Goal: Information Seeking & Learning: Find specific fact

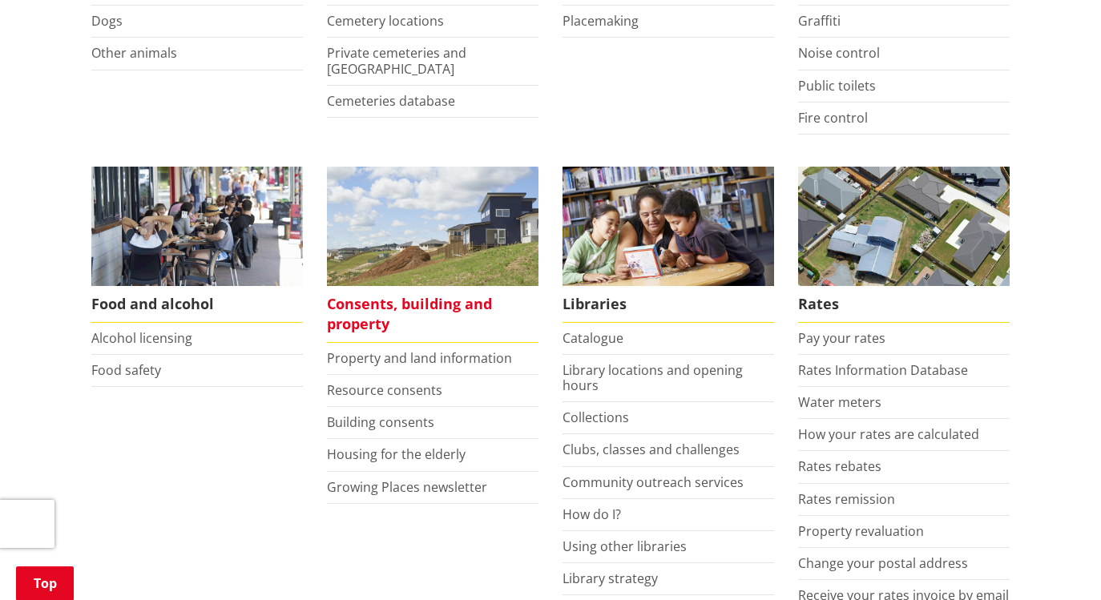
scroll to position [541, 0]
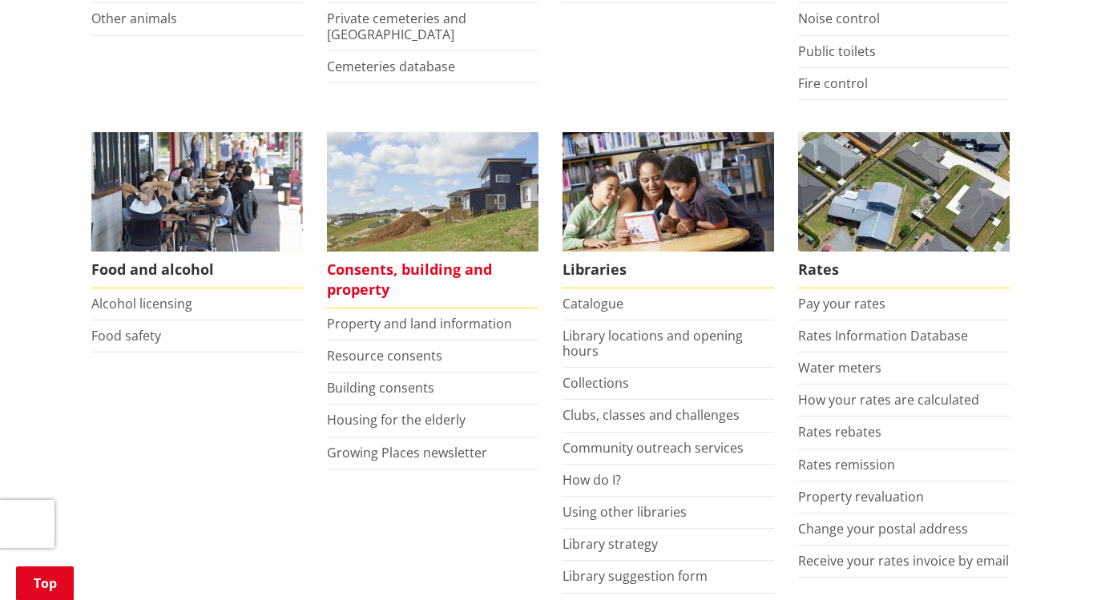
click at [377, 270] on span "Consents, building and property" at bounding box center [433, 280] width 212 height 57
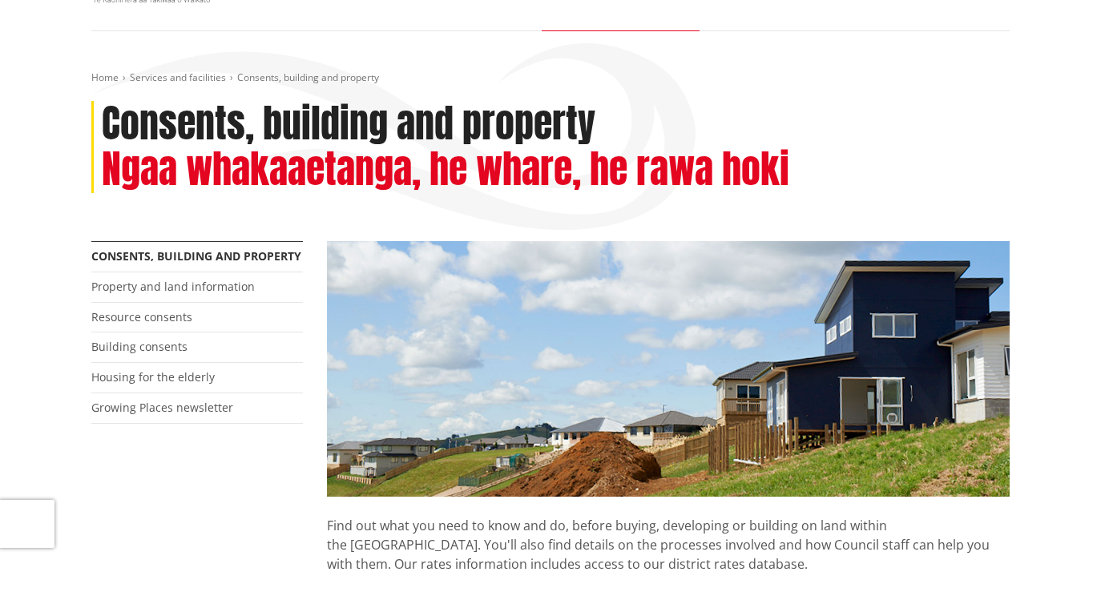
scroll to position [130, 0]
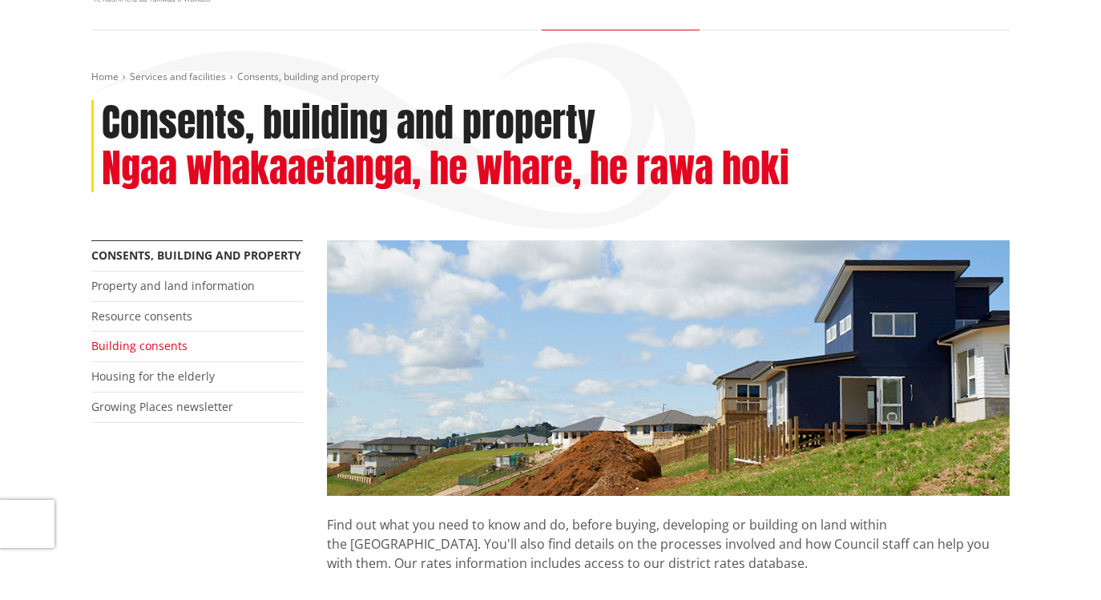
click at [124, 347] on link "Building consents" at bounding box center [139, 345] width 96 height 15
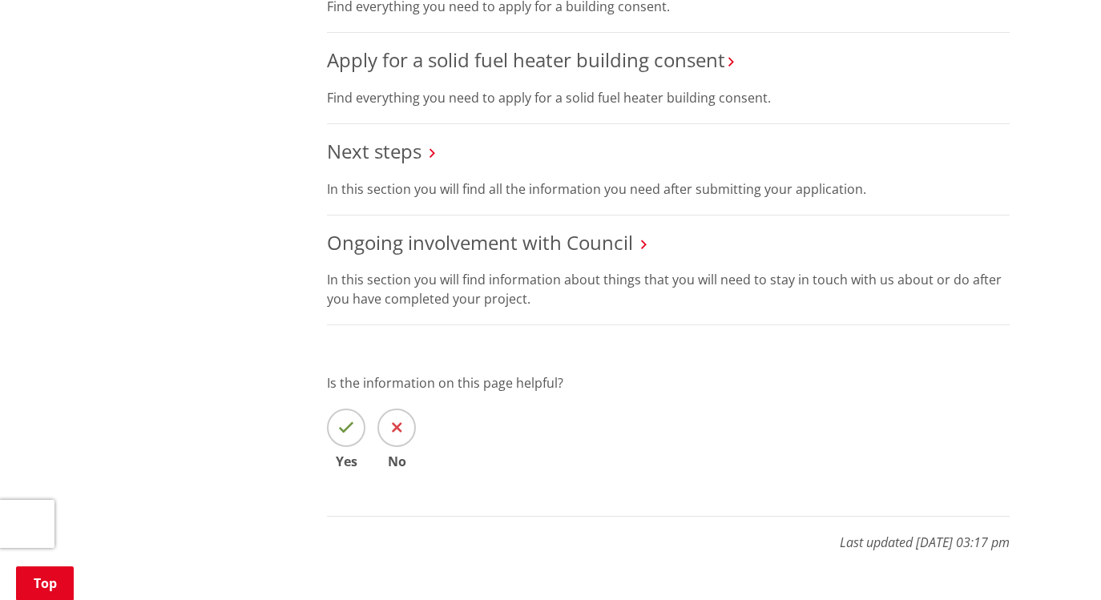
scroll to position [735, 0]
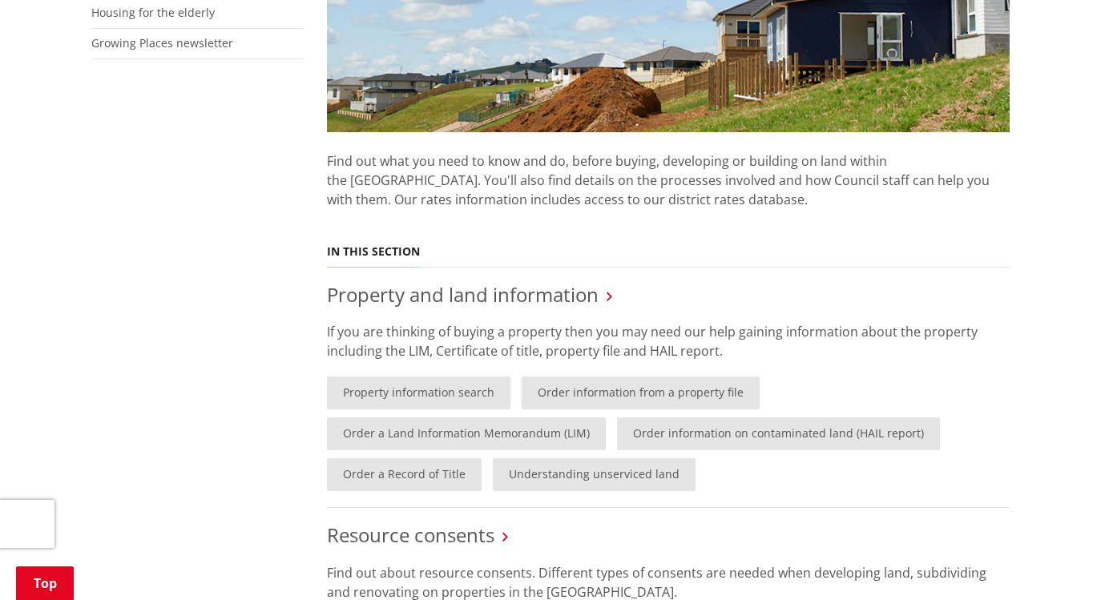
scroll to position [503, 0]
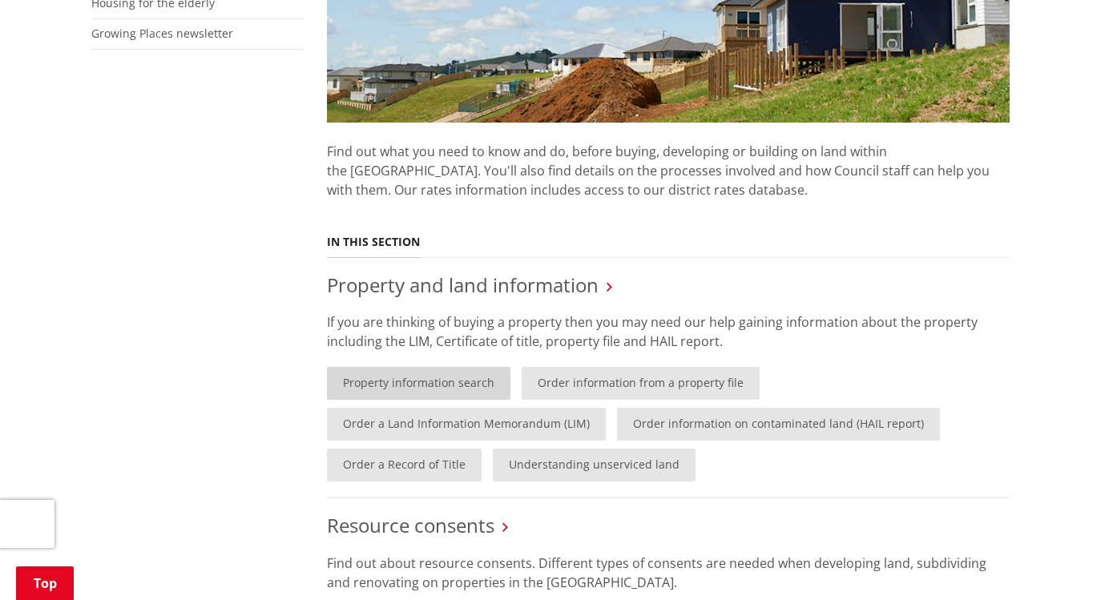
click at [438, 388] on link "Property information search" at bounding box center [418, 383] width 183 height 33
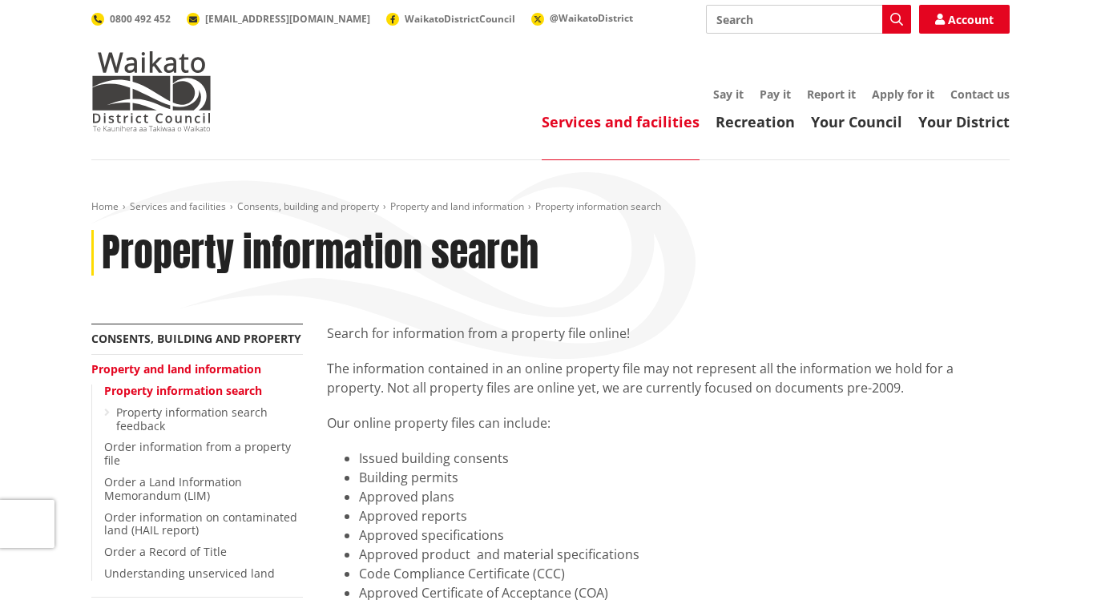
click at [762, 19] on input "Search" at bounding box center [808, 19] width 205 height 29
type input "plumbing/gas fitter consent"
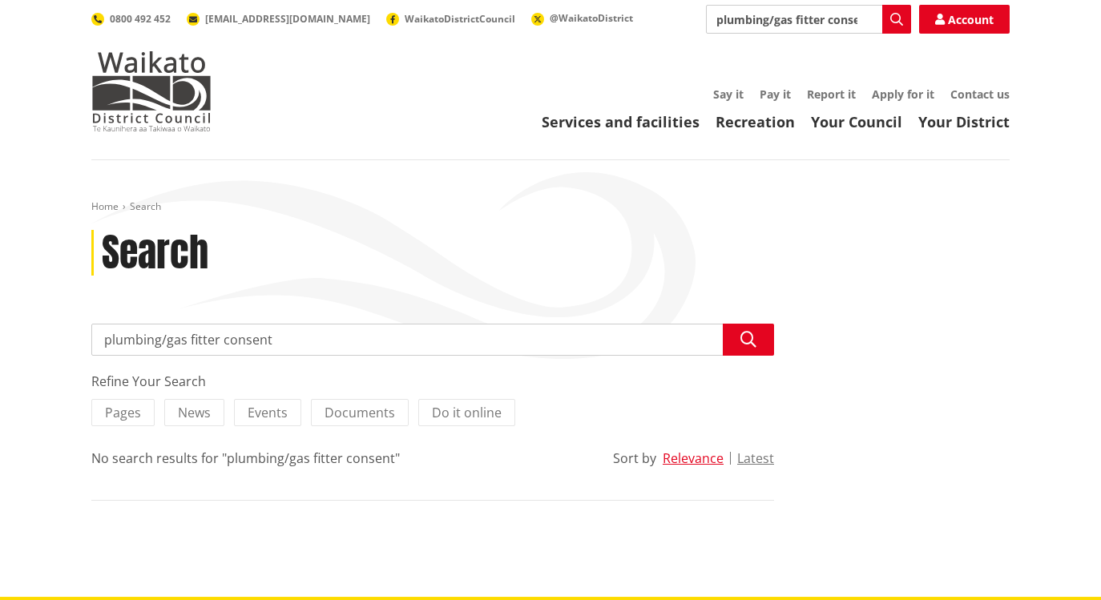
drag, startPoint x: 162, startPoint y: 343, endPoint x: 280, endPoint y: 354, distance: 118.3
click at [275, 354] on input "plumbing/gas fitter consent" at bounding box center [432, 340] width 683 height 32
type input "plumbing"
click at [759, 338] on button "Search" at bounding box center [748, 340] width 51 height 32
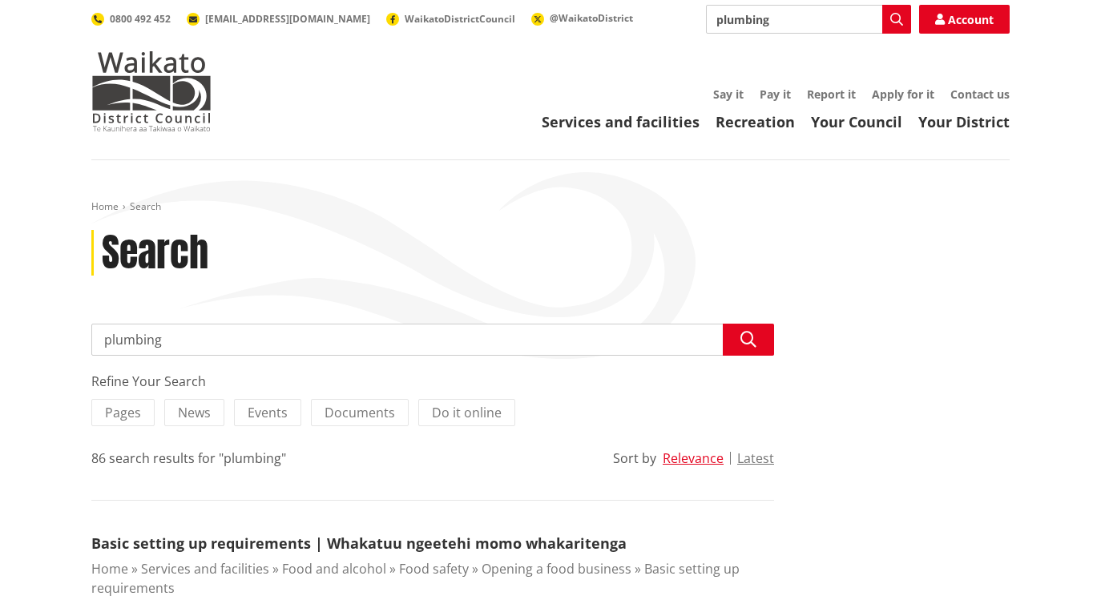
click at [777, 20] on input "plumbing" at bounding box center [808, 19] width 205 height 29
type input "plumbing for ccc"
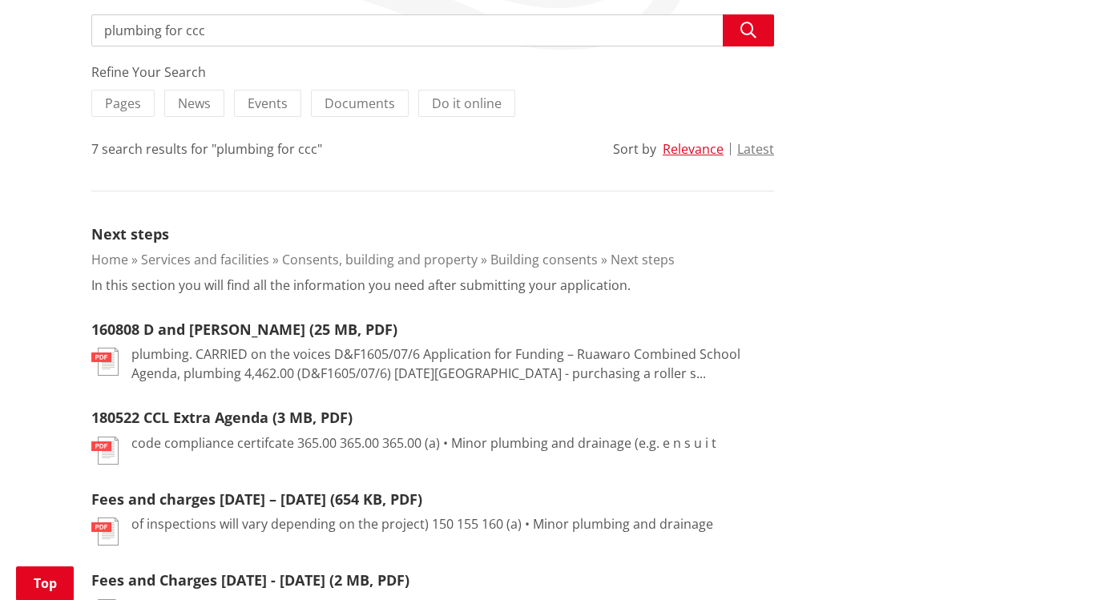
scroll to position [314, 0]
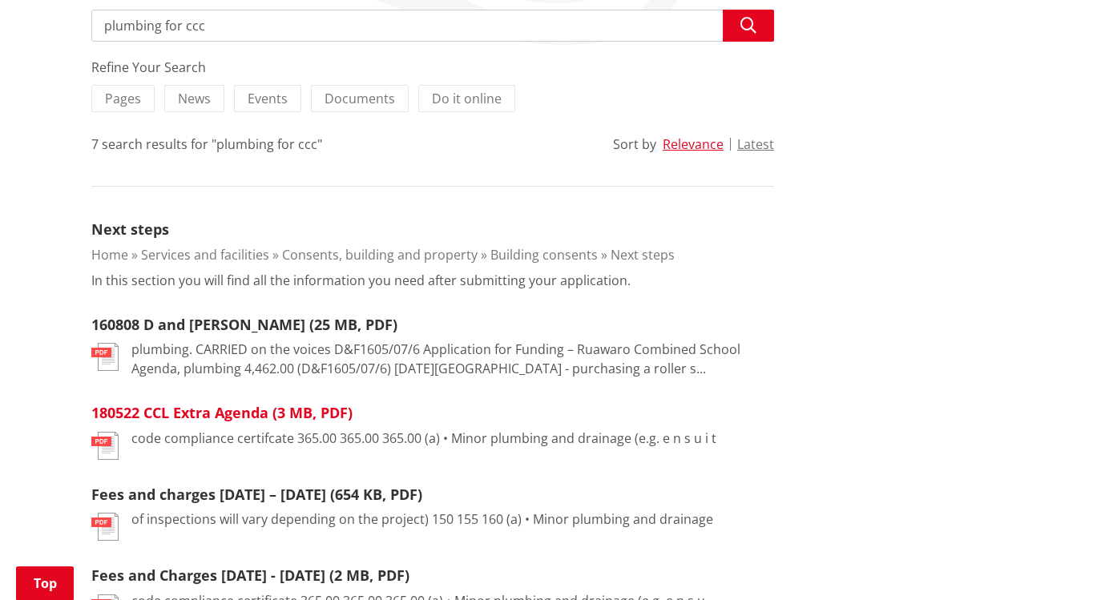
click at [175, 416] on link "180522 CCL Extra Agenda (3 MB, PDF)" at bounding box center [221, 412] width 261 height 19
